Goal: Task Accomplishment & Management: Use online tool/utility

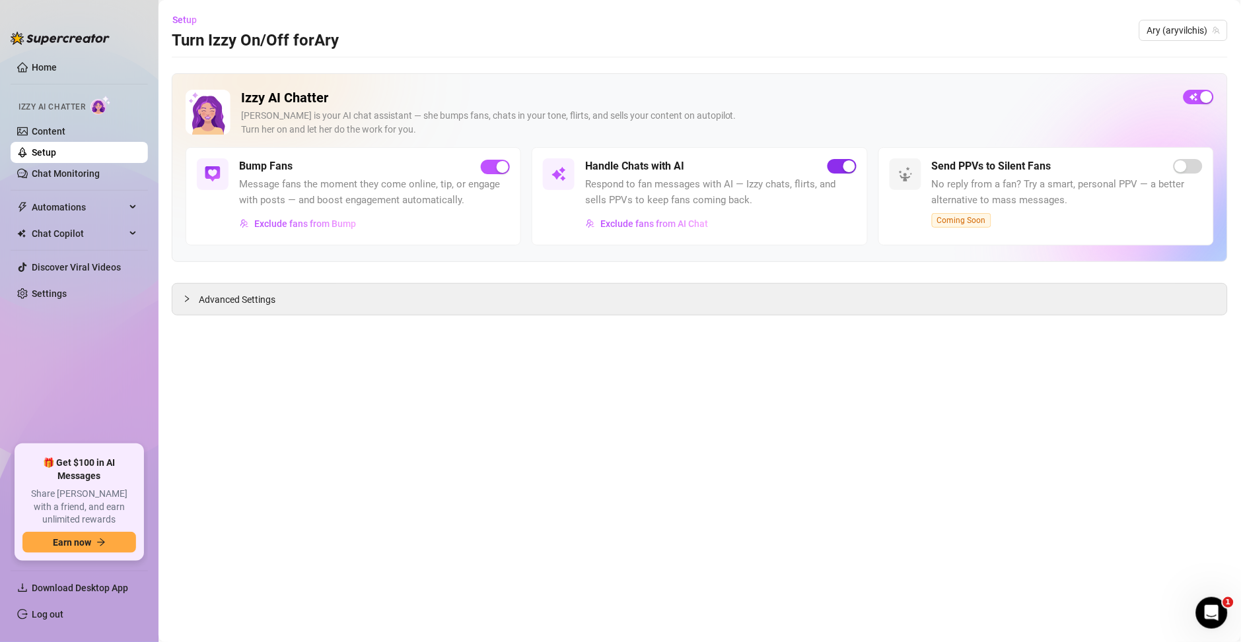
click at [840, 169] on span "button" at bounding box center [841, 166] width 29 height 15
click at [46, 71] on link "Home" at bounding box center [44, 67] width 25 height 11
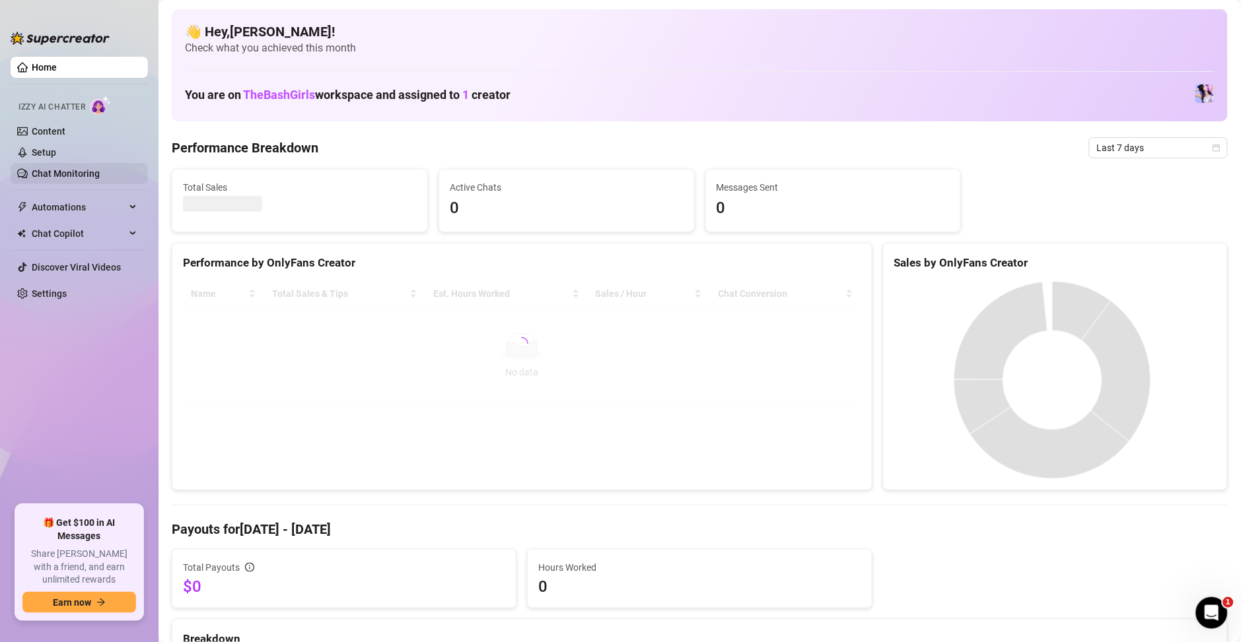
click at [58, 179] on link "Chat Monitoring" at bounding box center [66, 173] width 68 height 11
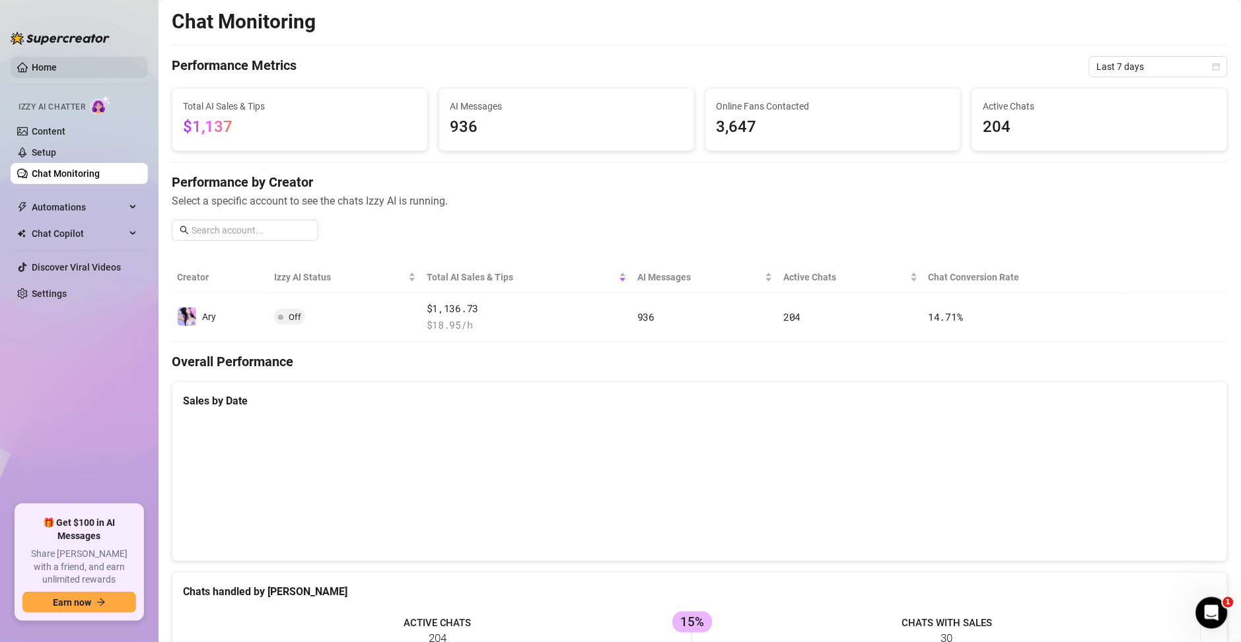
click at [57, 73] on link "Home" at bounding box center [44, 67] width 25 height 11
